Goal: Task Accomplishment & Management: Complete application form

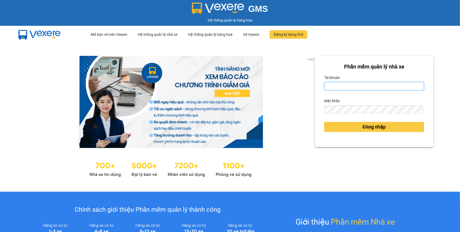
click at [353, 83] on input "Tài khoản" at bounding box center [374, 86] width 100 height 8
type input "phuongthao.tienoanh"
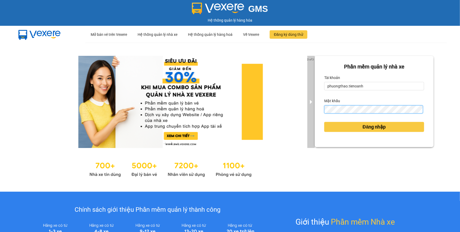
click at [306, 110] on div "2 of 3 Phần mềm quản lý nhà xe Tài khoản phuongthao.tienoanh Mật khẩu Đăng nhập" at bounding box center [230, 117] width 460 height 149
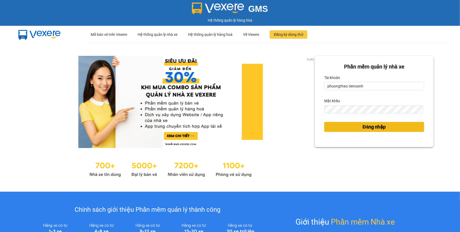
click at [375, 128] on span "Đăng nhập" at bounding box center [374, 126] width 23 height 7
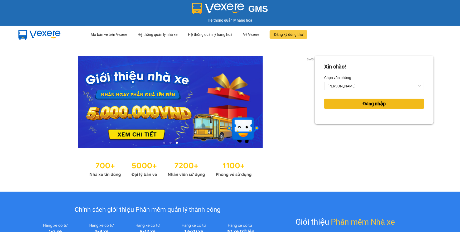
click at [356, 100] on button "Đăng nhập" at bounding box center [374, 104] width 100 height 10
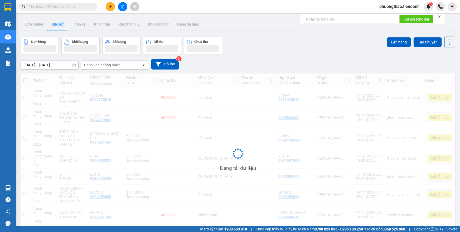
click at [109, 8] on icon "plus" at bounding box center [111, 7] width 4 height 4
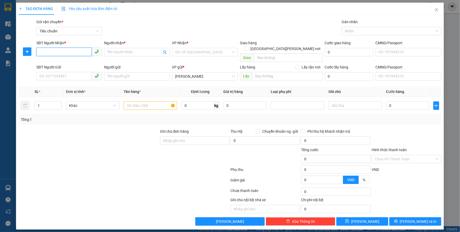
click at [45, 52] on input "SĐT Người Nhận *" at bounding box center [63, 52] width 55 height 8
type input "0938830790"
click at [69, 63] on div "0938830790 - C Yến" at bounding box center [69, 63] width 59 height 6
type input "C Yến"
type input "079178012524"
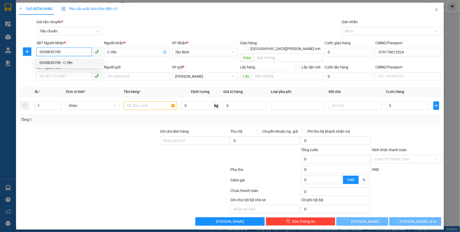
type input "60.000"
type input "0938830790"
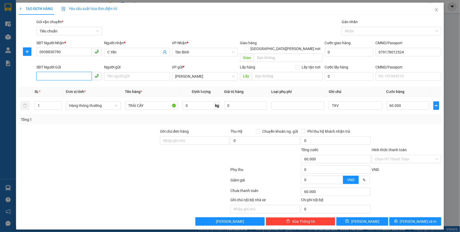
click at [66, 72] on input "SĐT Người Gửi" at bounding box center [63, 76] width 55 height 8
click at [74, 81] on div "0935896754 - CHÚ MƯỜI" at bounding box center [69, 81] width 59 height 6
type input "0935896754"
type input "CHÚ MƯỜI"
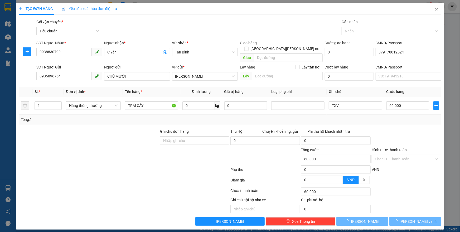
click at [115, 129] on div at bounding box center [88, 138] width 141 height 18
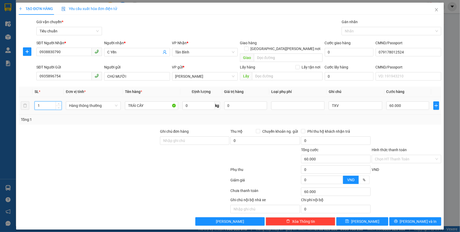
drag, startPoint x: 45, startPoint y: 100, endPoint x: 31, endPoint y: 103, distance: 14.2
click at [31, 103] on tr "1 Hàng thông thường TRÁI CÂY 0 kg 0 TXV 60.000" at bounding box center [230, 106] width 423 height 18
drag, startPoint x: 46, startPoint y: 100, endPoint x: 21, endPoint y: 101, distance: 25.9
click at [20, 102] on tr "2 Hàng thông thường TRÁI CÂY 0 kg 0 TXV 60.000" at bounding box center [230, 106] width 423 height 18
type input "3"
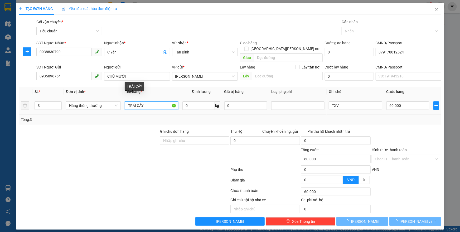
drag, startPoint x: 145, startPoint y: 102, endPoint x: 121, endPoint y: 98, distance: 24.8
click at [121, 98] on tr "3 Hàng thông thường TRÁI CÂY 0 kg 0 TXV 60.000" at bounding box center [230, 106] width 423 height 18
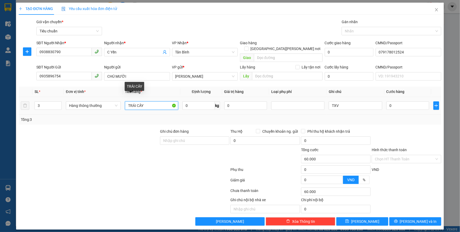
type input "0"
type input "BƠ"
click at [200, 102] on input "0" at bounding box center [199, 106] width 32 height 8
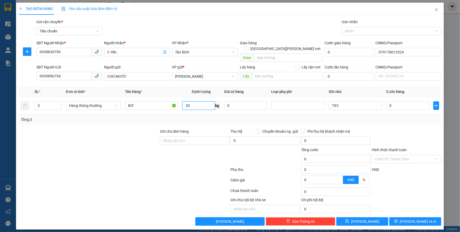
type input "20"
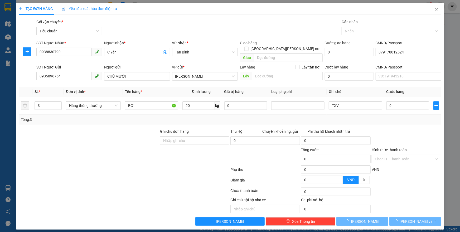
click at [96, 187] on div at bounding box center [124, 192] width 212 height 11
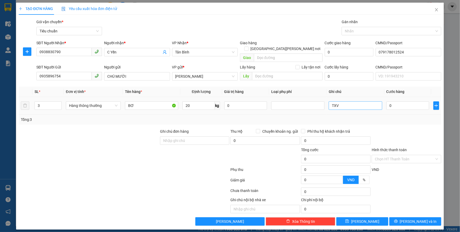
type input "55.000"
drag, startPoint x: 359, startPoint y: 100, endPoint x: 306, endPoint y: 97, distance: 52.6
click at [306, 98] on tr "3 Hàng thông thường BƠ 20 kg 0 TXV 55.000" at bounding box center [230, 106] width 423 height 18
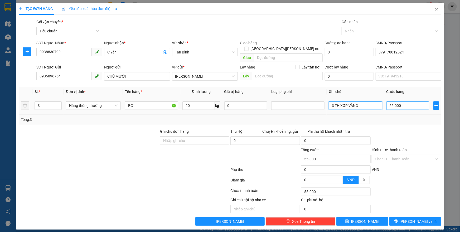
type input "3 TH XỐP VÀNG"
click at [414, 104] on input "55.000" at bounding box center [408, 106] width 43 height 8
type input "5"
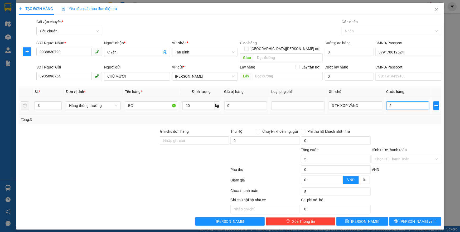
type input "55"
type input "0"
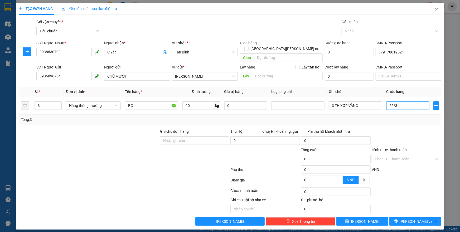
type input "55*3"
type input "165.000"
click at [406, 117] on div "Tổng: 3" at bounding box center [230, 120] width 419 height 6
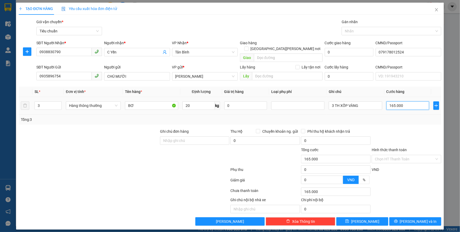
click at [407, 102] on input "165.000" at bounding box center [408, 106] width 43 height 8
type input "1"
type input "17"
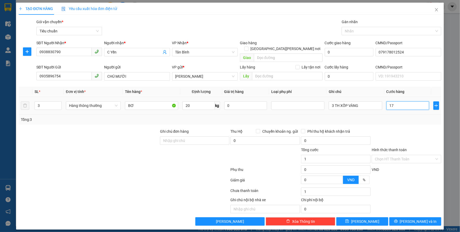
type input "17"
type input "170"
type input "170.000"
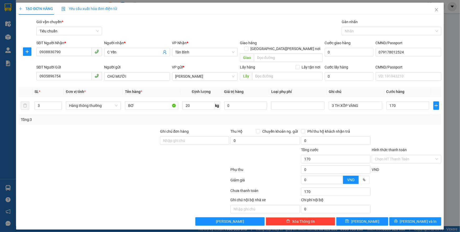
type input "170.000"
click at [396, 117] on div "Tổng: 3" at bounding box center [230, 120] width 423 height 10
click at [399, 156] on input "Hình thức thanh toán" at bounding box center [405, 159] width 60 height 8
click at [400, 165] on div "Tại văn phòng" at bounding box center [406, 164] width 63 height 6
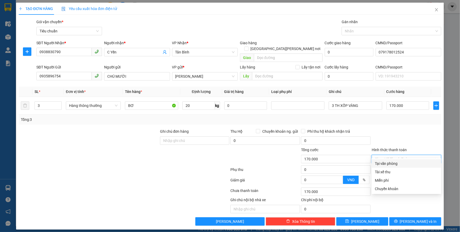
type input "0"
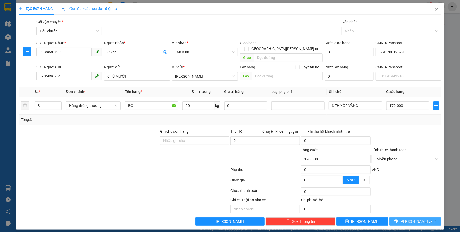
click at [414, 218] on button "Lưu và In" at bounding box center [416, 222] width 52 height 8
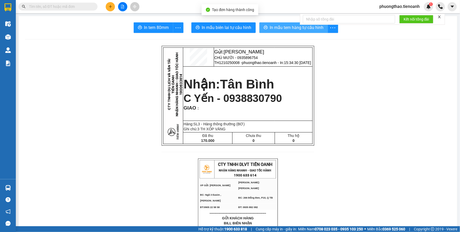
click at [310, 29] on span "In mẫu tem hàng tự cấu hình" at bounding box center [297, 27] width 54 height 7
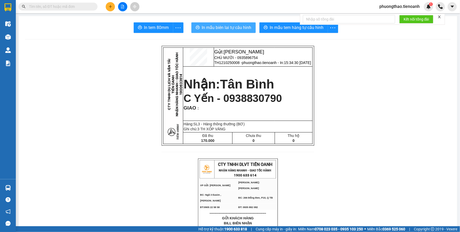
click at [228, 29] on span "In mẫu biên lai tự cấu hình" at bounding box center [227, 27] width 50 height 7
